Goal: Task Accomplishment & Management: Manage account settings

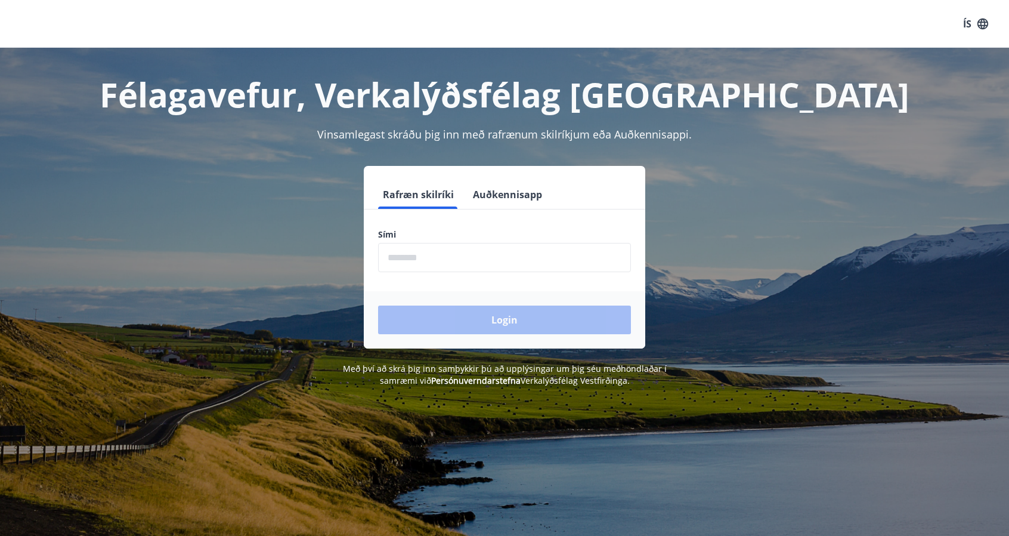
click at [517, 261] on input "phone" at bounding box center [504, 257] width 253 height 29
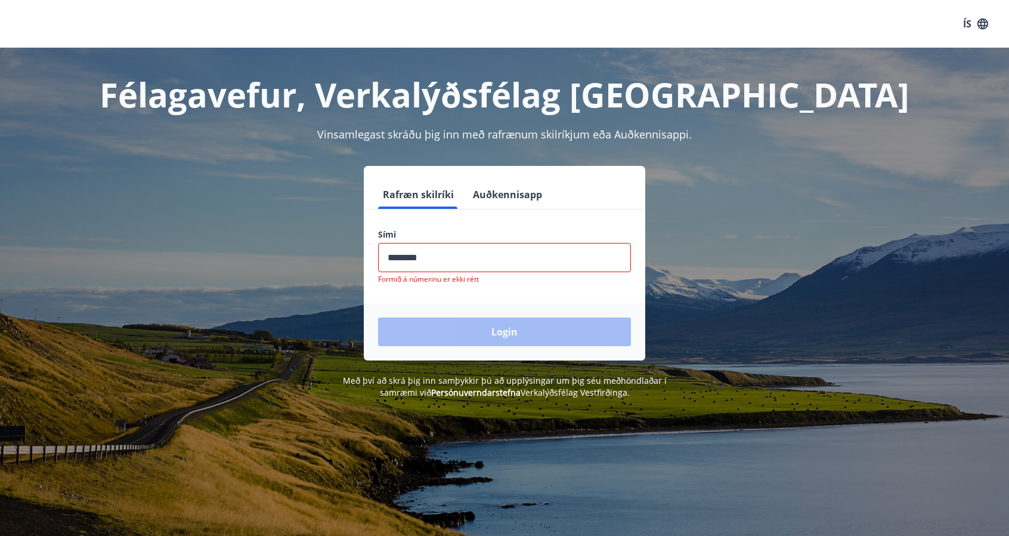
click at [491, 326] on div "Login" at bounding box center [505, 331] width 282 height 57
click at [445, 267] on input "phone" at bounding box center [504, 257] width 253 height 29
click at [451, 273] on div "Sími ​ Formið á númerinu er ekki rétt" at bounding box center [504, 255] width 253 height 55
click at [443, 256] on input "phone" at bounding box center [504, 257] width 253 height 29
type input "*"
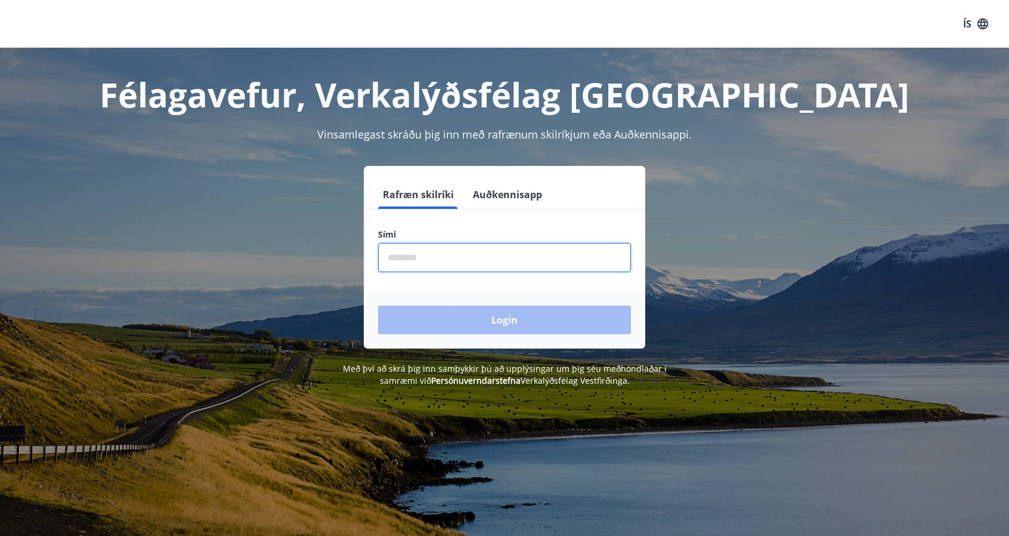
click at [443, 256] on input "phone" at bounding box center [504, 257] width 253 height 29
type input "********"
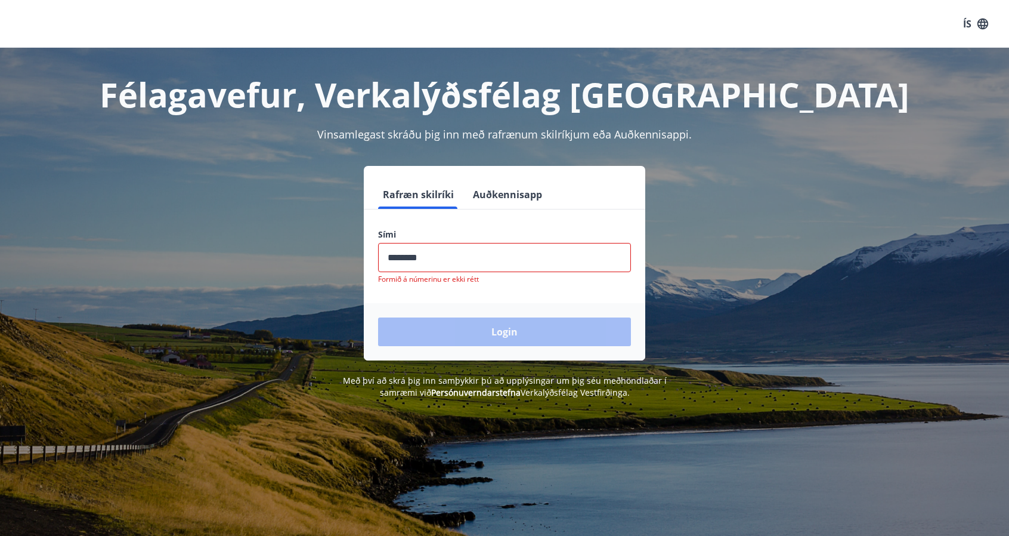
click at [460, 254] on input "phone" at bounding box center [504, 257] width 253 height 29
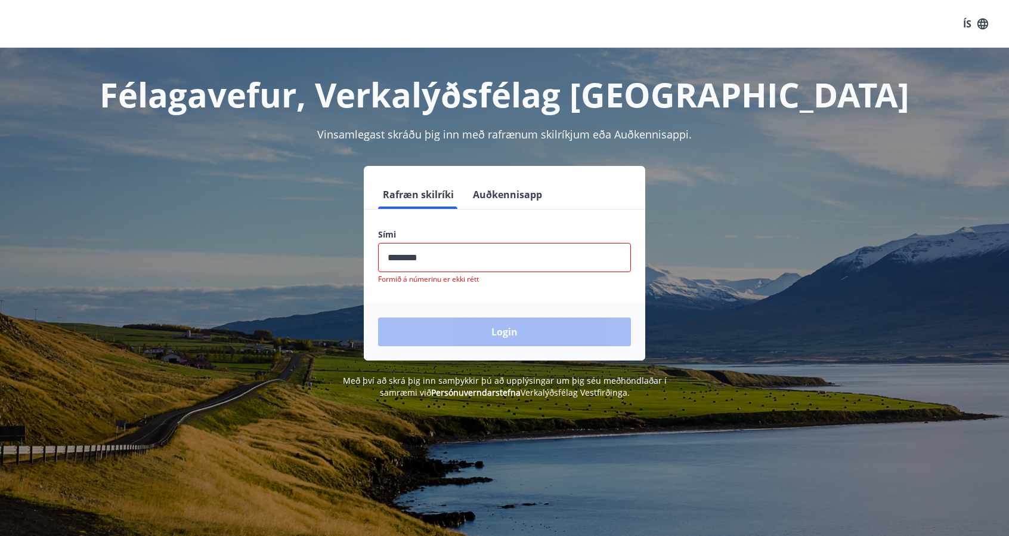
click at [460, 254] on input "phone" at bounding box center [504, 257] width 253 height 29
click at [452, 262] on input "phone" at bounding box center [504, 257] width 253 height 29
click at [410, 261] on input "phone" at bounding box center [504, 257] width 253 height 29
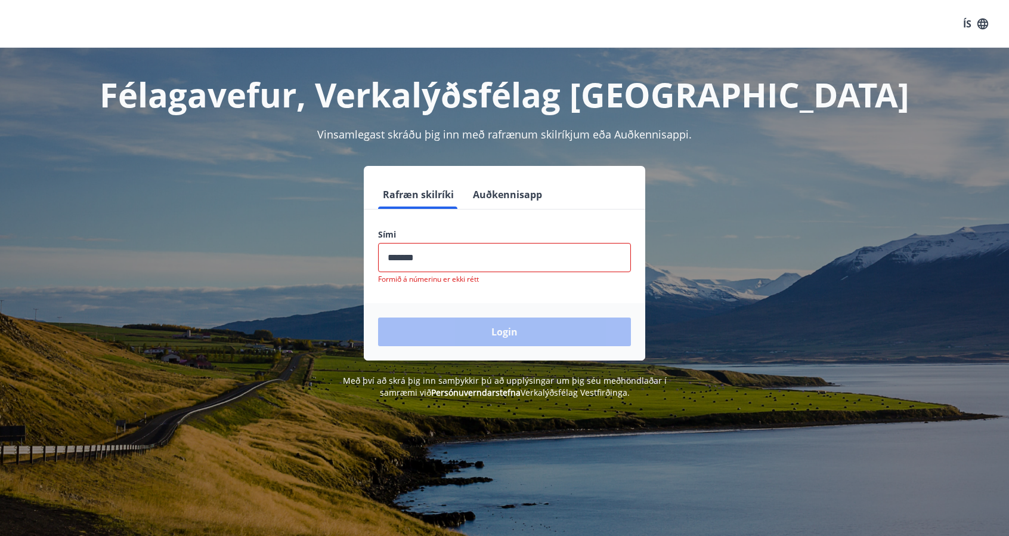
click at [429, 257] on input "phone" at bounding box center [504, 257] width 253 height 29
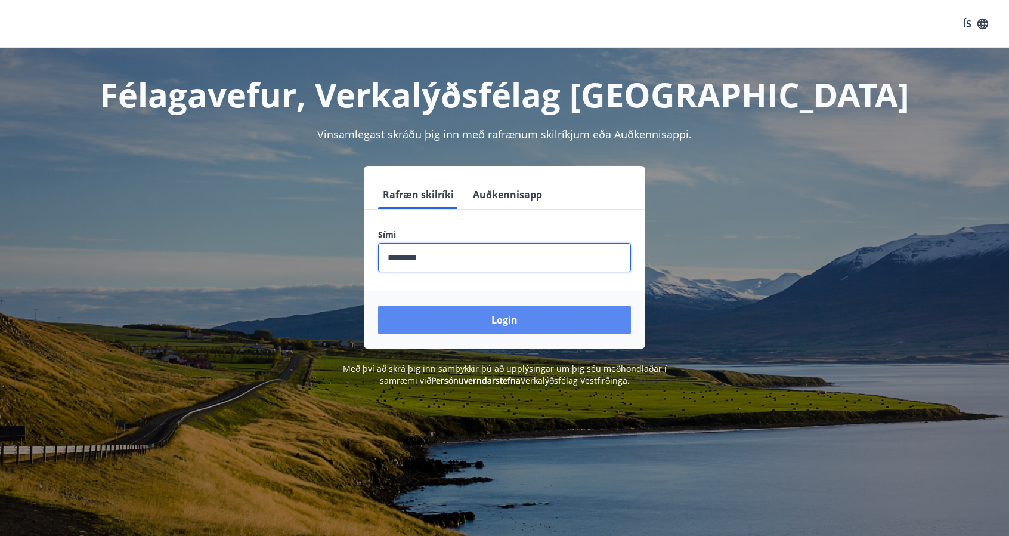
type input "********"
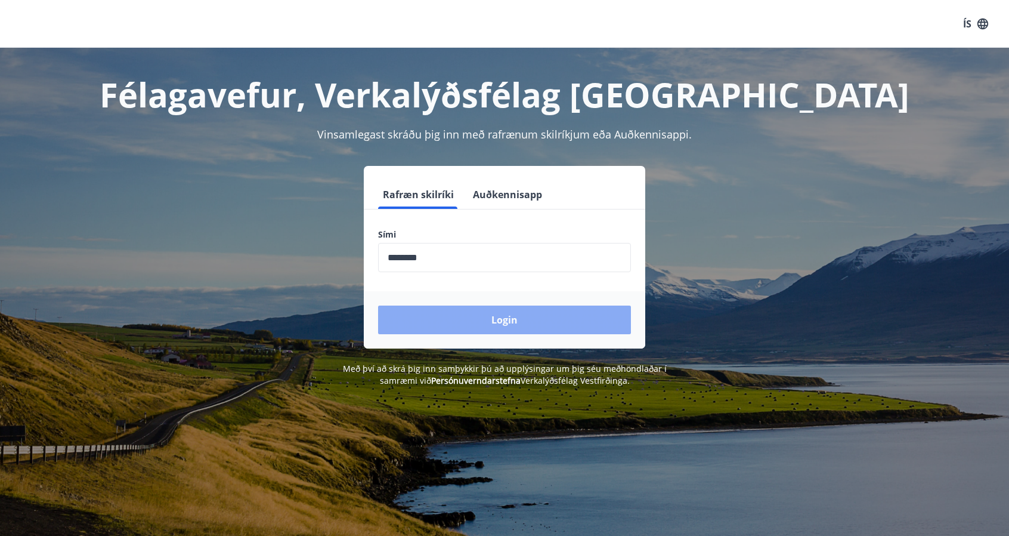
click at [435, 320] on button "Login" at bounding box center [504, 319] width 253 height 29
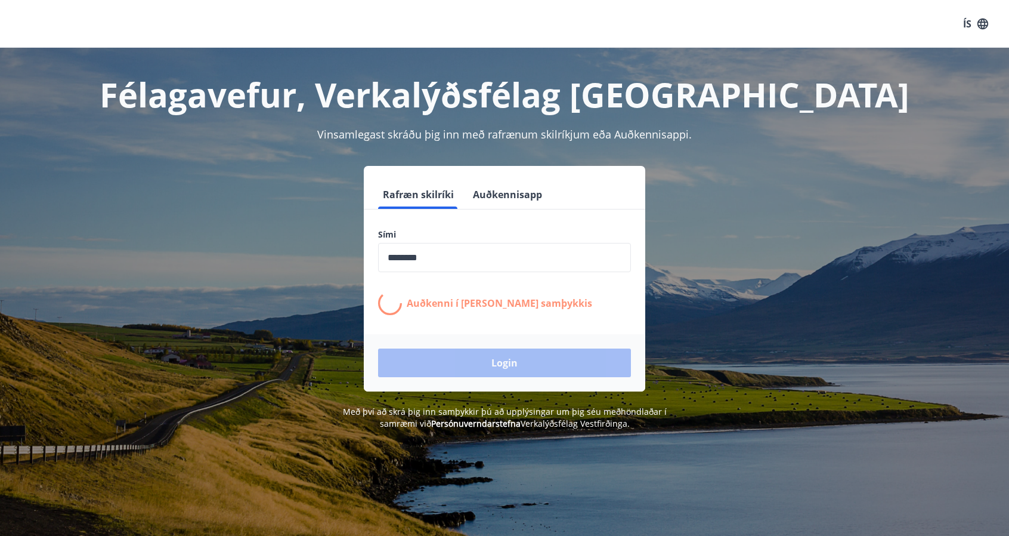
drag, startPoint x: 435, startPoint y: 320, endPoint x: 478, endPoint y: 370, distance: 66.0
click at [478, 370] on form "Rafræn skilríki Auðkennisapp Sími ​ Auðkenni í [PERSON_NAME] samþykkis Login" at bounding box center [505, 285] width 282 height 211
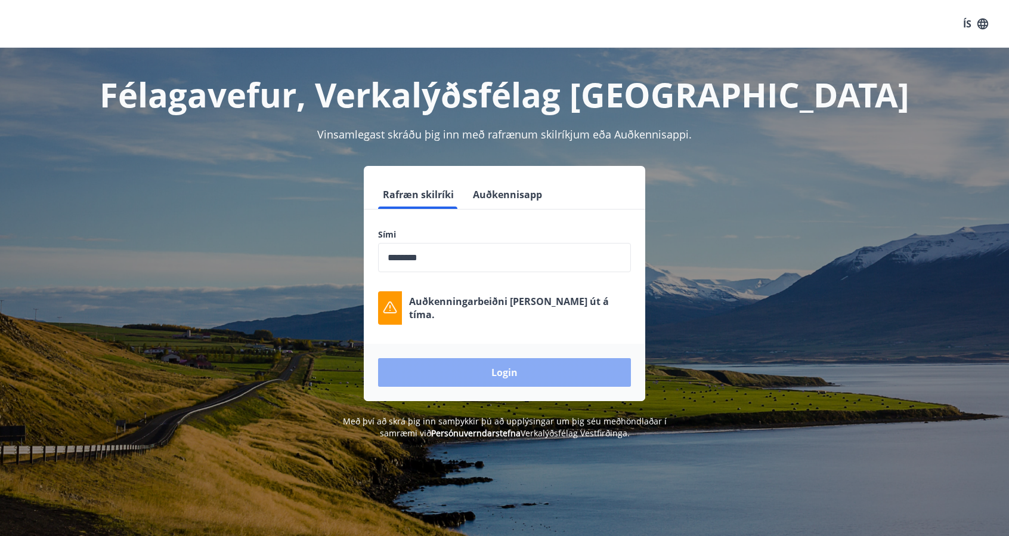
click at [558, 382] on button "Login" at bounding box center [504, 372] width 253 height 29
click at [558, 384] on button "Login" at bounding box center [504, 372] width 253 height 29
click at [542, 381] on button "Login" at bounding box center [504, 372] width 253 height 29
click at [533, 367] on button "Login" at bounding box center [504, 372] width 253 height 29
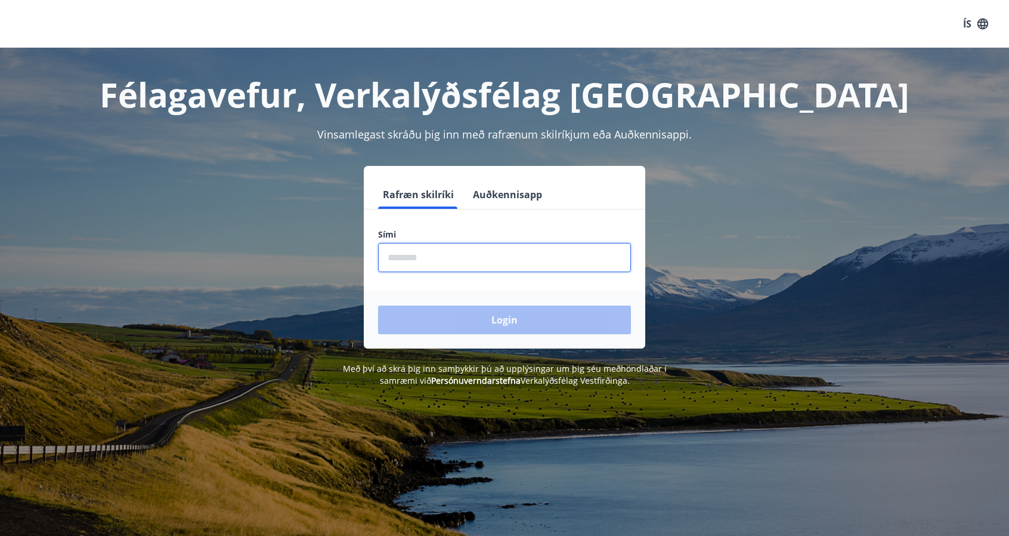
click at [470, 262] on input "phone" at bounding box center [504, 257] width 253 height 29
type input "********"
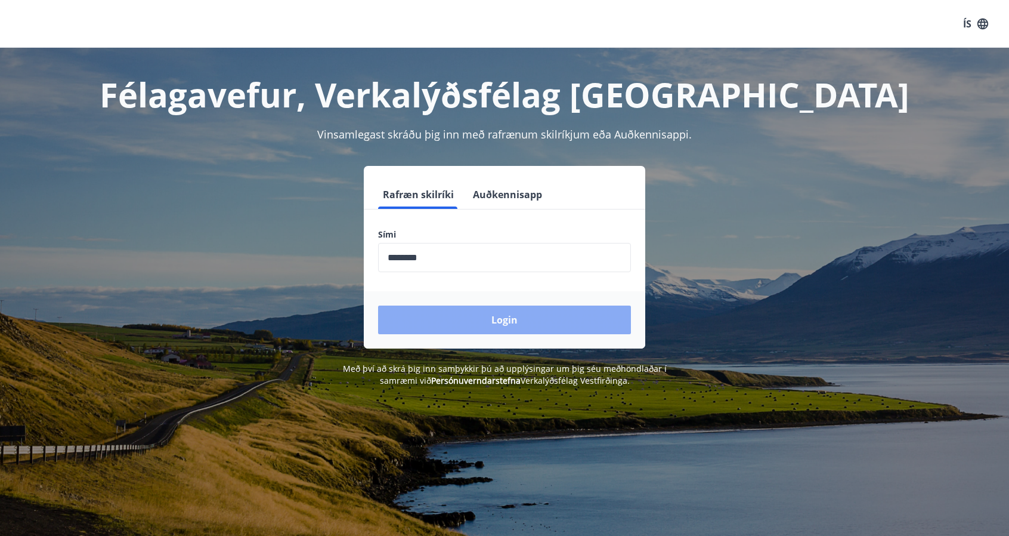
click at [483, 323] on button "Login" at bounding box center [504, 319] width 253 height 29
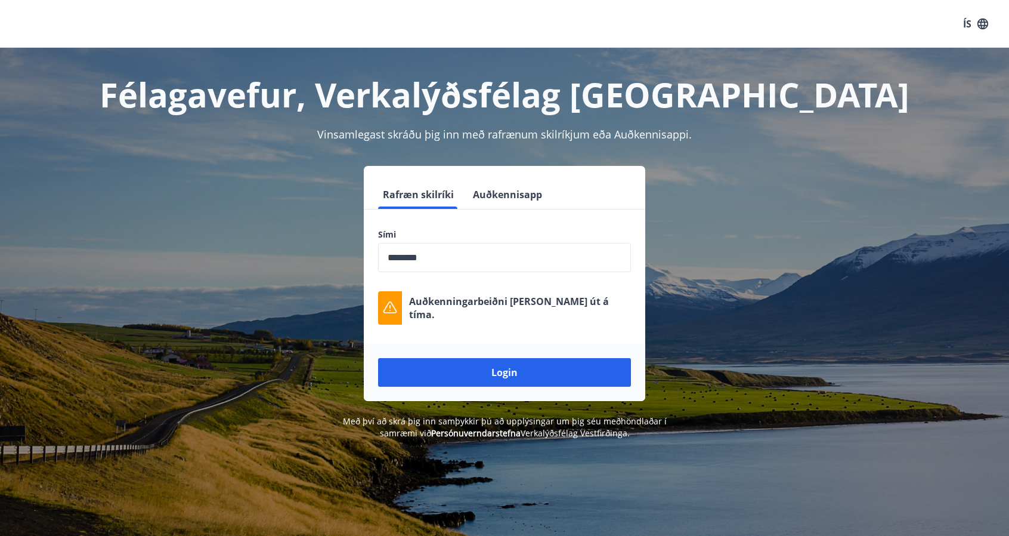
click at [1008, 362] on div "Félagavefur, Verkalýðsfélag Vestfirðinga Vinsamlegast skráðu þig inn með rafræn…" at bounding box center [504, 243] width 1009 height 391
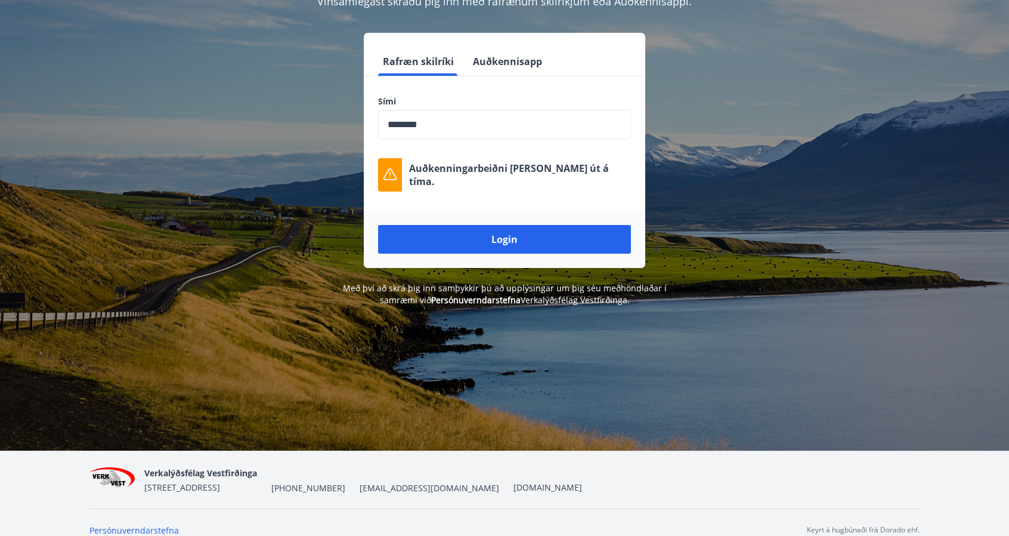
scroll to position [147, 0]
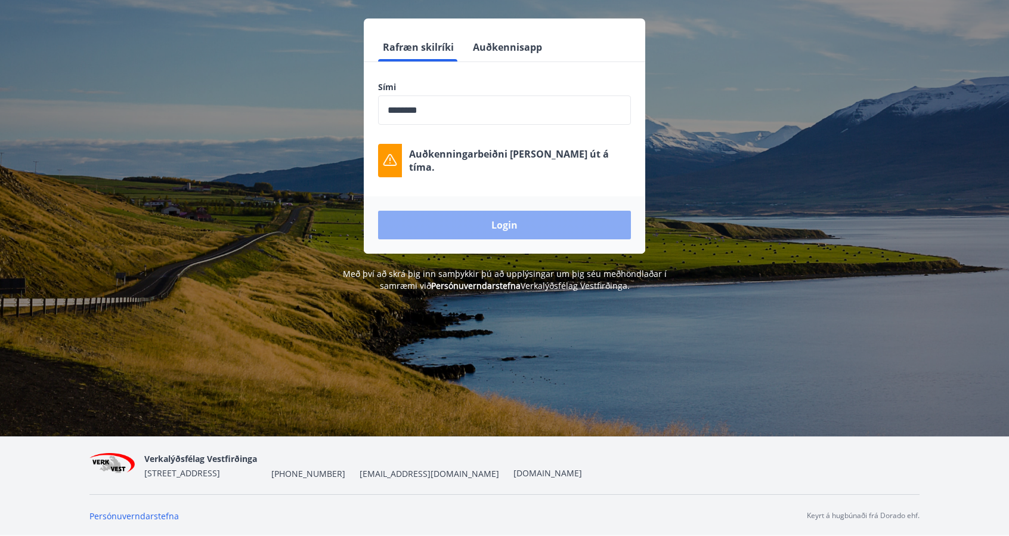
click at [486, 225] on button "Login" at bounding box center [504, 225] width 253 height 29
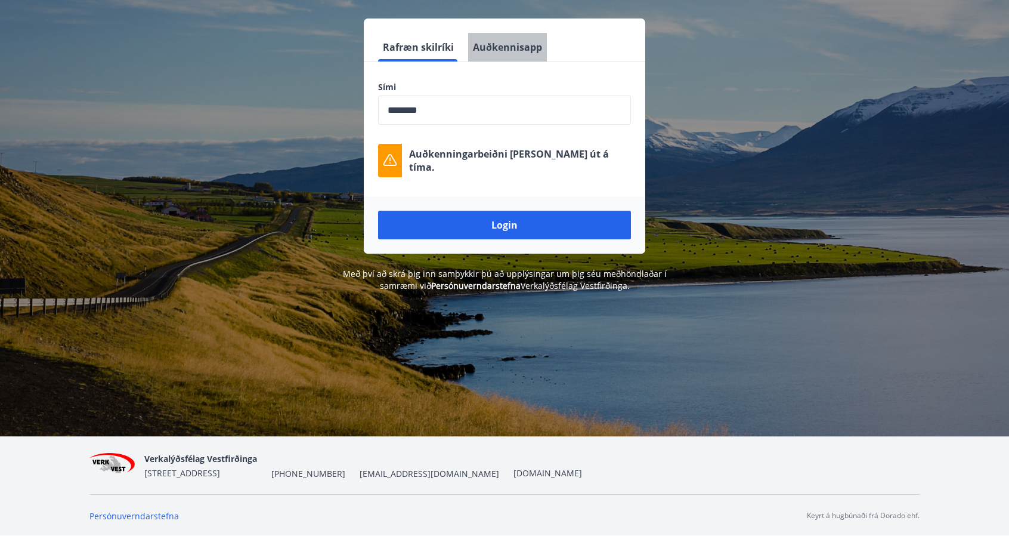
click at [524, 40] on button "Auðkennisapp" at bounding box center [507, 47] width 79 height 29
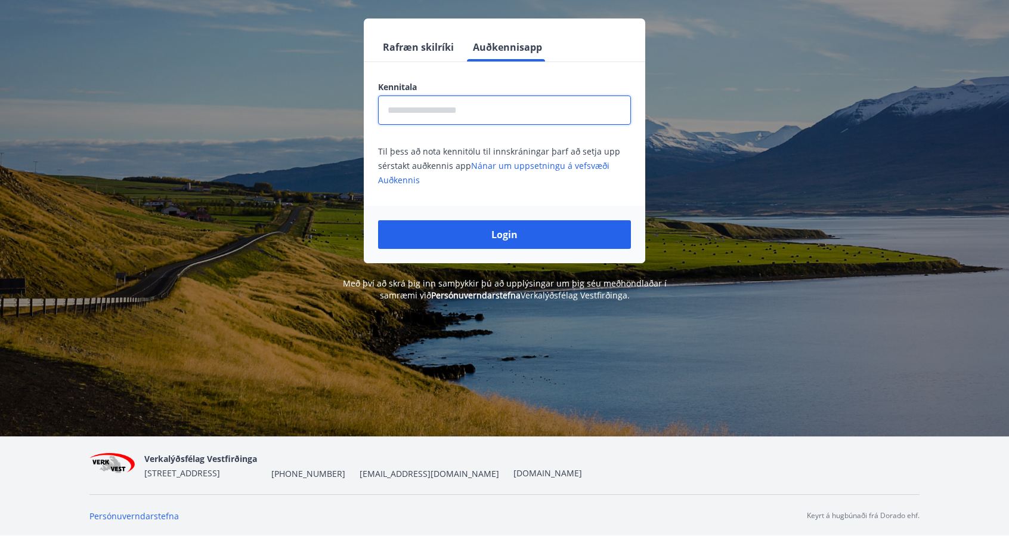
click at [512, 109] on input "text" at bounding box center [504, 109] width 253 height 29
type input "**********"
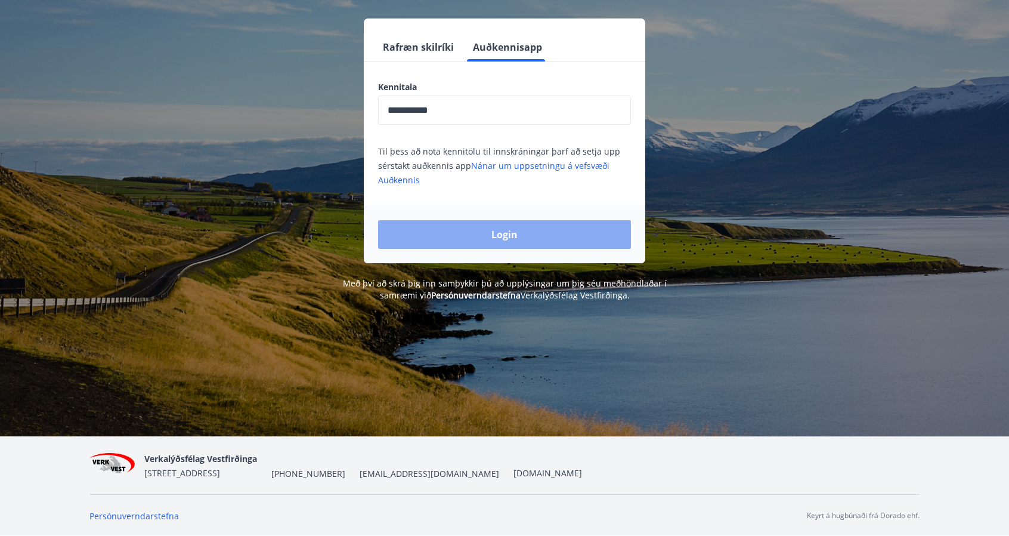
click at [483, 237] on button "Login" at bounding box center [504, 234] width 253 height 29
